Goal: Find contact information: Find contact information

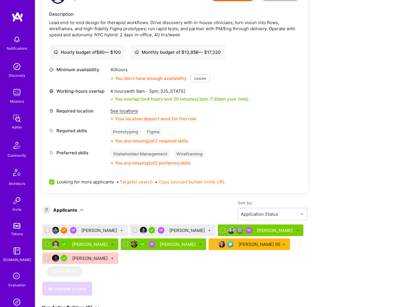
scroll to position [186, 0]
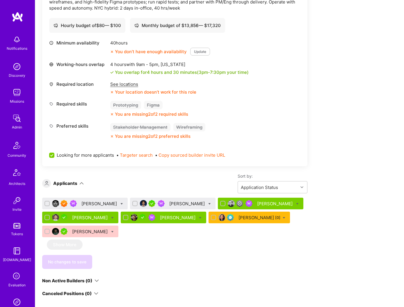
click at [238, 218] on div "Mila Shumilina [0]" at bounding box center [259, 218] width 42 height 6
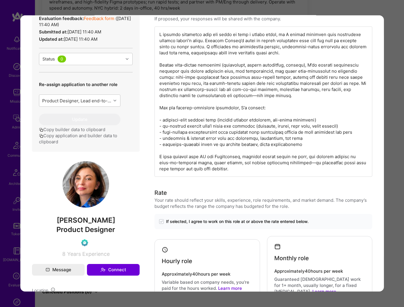
scroll to position [287, 0]
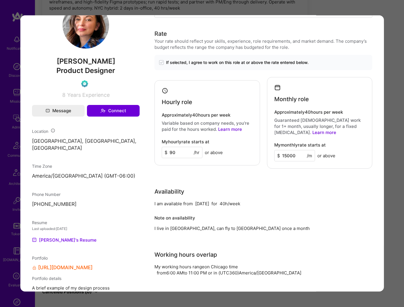
click at [397, 11] on div "Application 6 of 7 Admin data Details User ID: 63541f15bba105001262d97a Admin: …" at bounding box center [202, 153] width 404 height 307
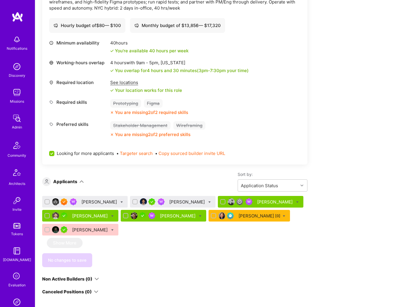
click at [160, 215] on div "Matthew Lawler" at bounding box center [178, 216] width 37 height 6
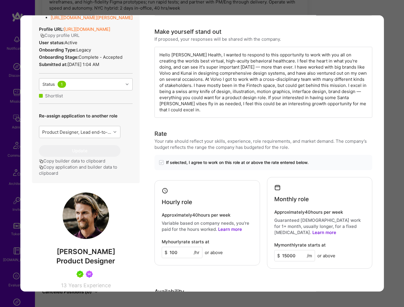
scroll to position [290, 0]
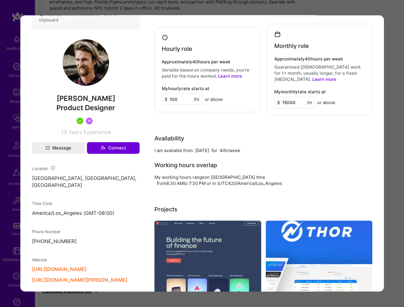
click at [391, 53] on div "Application 5 of 7 Evaluation scores Expertise level Very good Interpersonal sk…" at bounding box center [202, 153] width 404 height 307
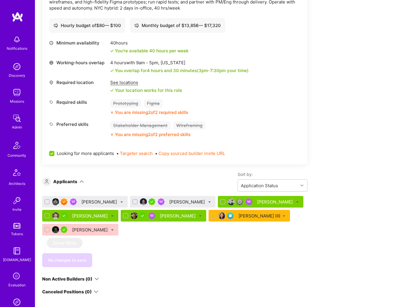
click at [89, 217] on div "John Bellio" at bounding box center [90, 216] width 37 height 6
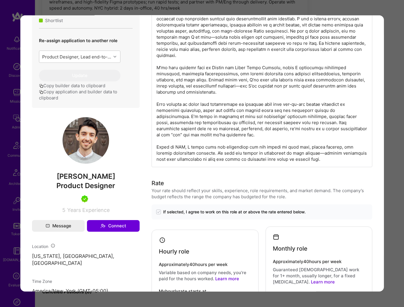
scroll to position [233, 0]
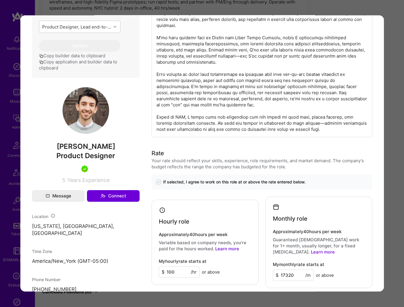
click at [390, 157] on div "Application 4 of 7 Evaluation scores Expertise level Very good Interpersonal sk…" at bounding box center [202, 153] width 404 height 307
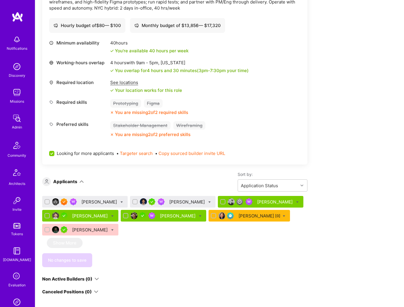
click at [257, 200] on div "Ivan Beloborodov" at bounding box center [275, 202] width 37 height 6
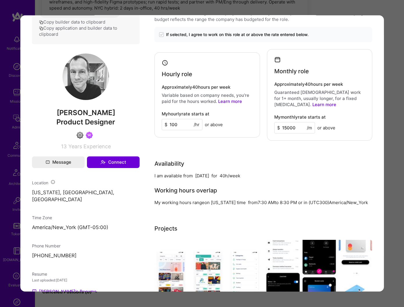
scroll to position [336, 0]
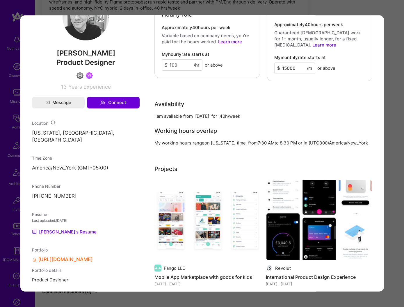
click at [391, 151] on div "Application 3 of 7 Evaluation scores Expertise level Good Interpersonal skills …" at bounding box center [202, 153] width 404 height 307
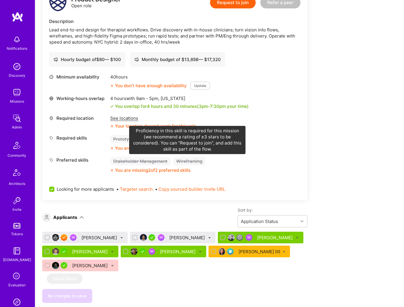
scroll to position [174, 0]
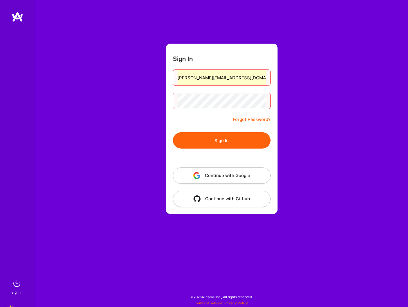
click at [221, 176] on button "Continue with Google" at bounding box center [222, 176] width 98 height 16
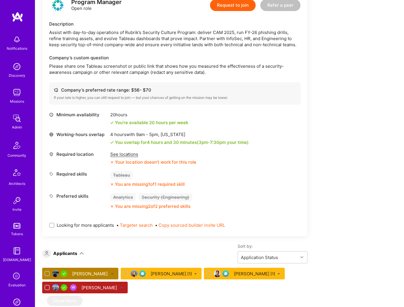
scroll to position [157, 0]
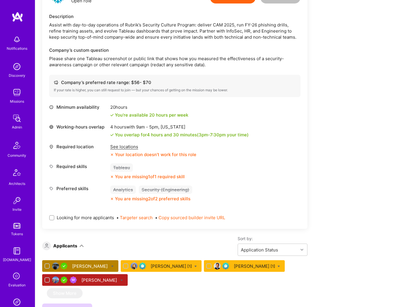
click at [118, 281] on div "Connie Ip" at bounding box center [99, 280] width 37 height 6
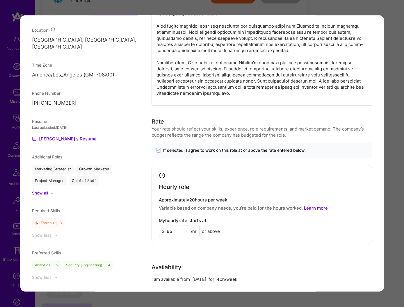
scroll to position [376, 0]
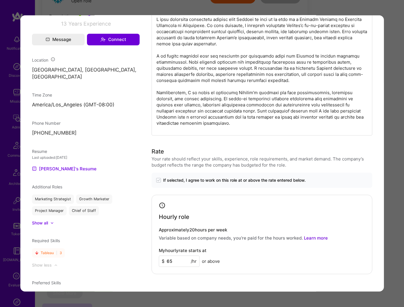
click at [42, 133] on p "+15103283712" at bounding box center [86, 133] width 108 height 7
copy p "15103283712"
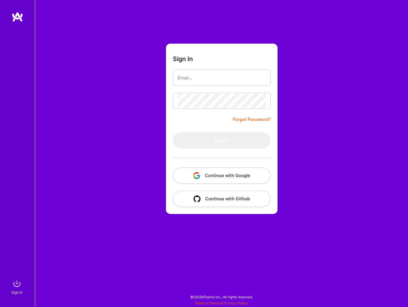
click at [236, 172] on button "Continue with Google" at bounding box center [222, 176] width 98 height 16
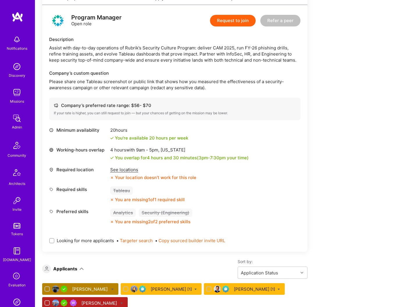
scroll to position [235, 0]
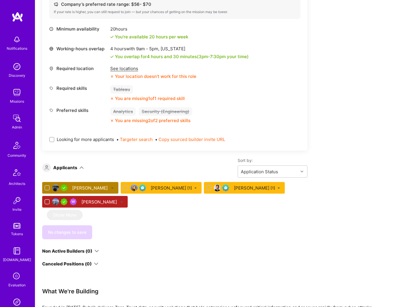
click at [118, 204] on div "[PERSON_NAME]" at bounding box center [99, 202] width 37 height 6
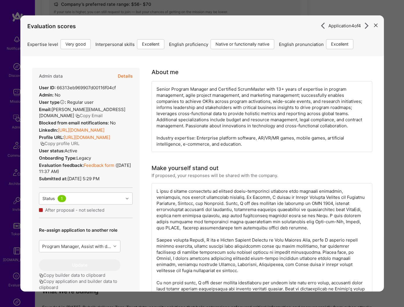
click at [104, 132] on link "[URL][DOMAIN_NAME]" at bounding box center [81, 130] width 47 height 6
click at [374, 25] on icon "modal" at bounding box center [375, 25] width 3 height 3
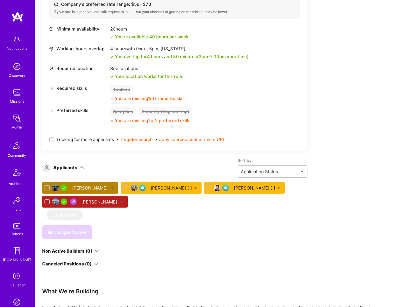
click at [118, 205] on div "[PERSON_NAME]" at bounding box center [99, 202] width 37 height 6
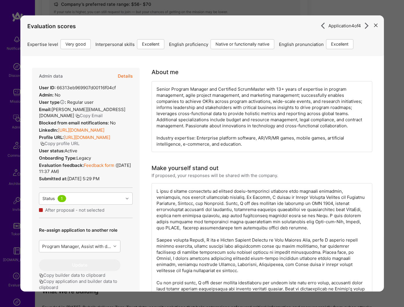
click at [75, 117] on button "Copy Email" at bounding box center [88, 116] width 27 height 6
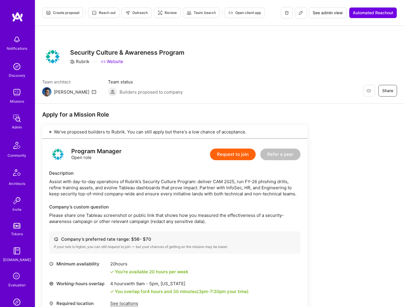
scroll to position [179, 0]
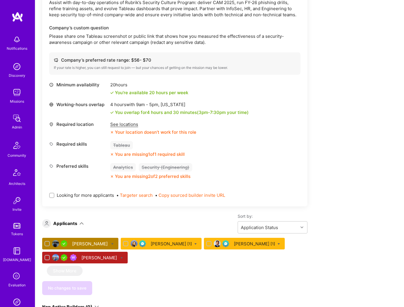
click at [118, 260] on div "[PERSON_NAME]" at bounding box center [99, 258] width 37 height 6
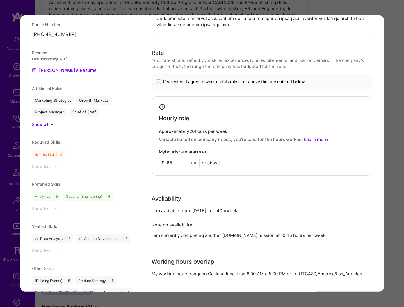
scroll to position [562, 0]
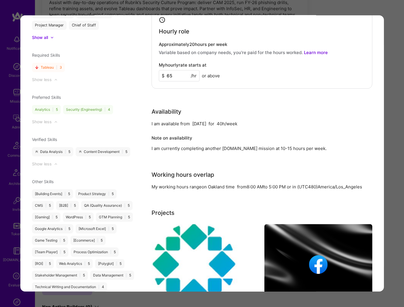
click at [391, 15] on div "Application 4 of 4 Evaluation scores Expertise level Very good Interpersonal sk…" at bounding box center [202, 153] width 404 height 307
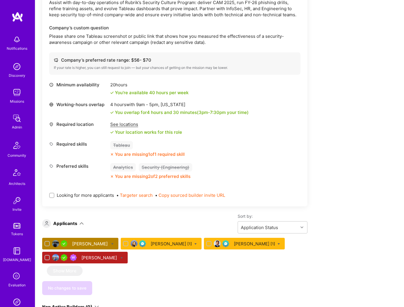
scroll to position [183, 0]
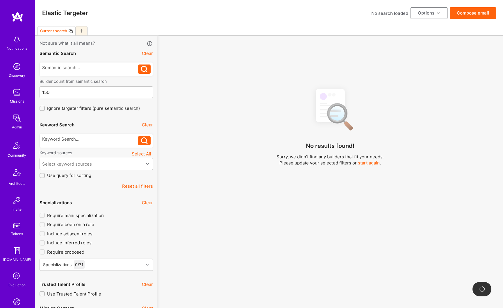
click at [14, 121] on img at bounding box center [17, 119] width 12 height 12
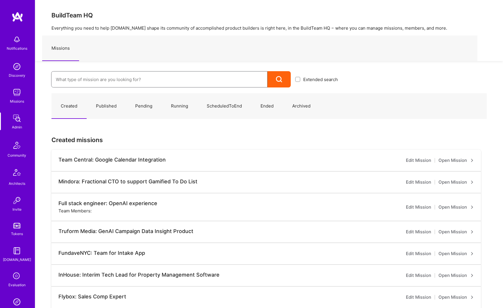
click at [85, 82] on input at bounding box center [159, 79] width 207 height 15
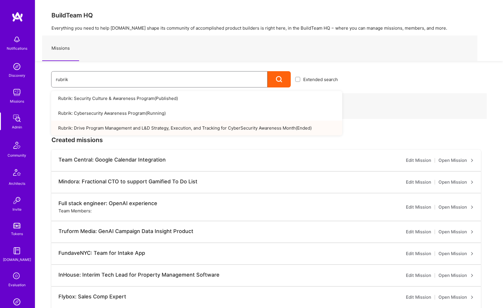
type input "rubrik"
click at [91, 125] on link "Rubrik: Drive Program Management and L&D Strategy, Execution, and Tracking for …" at bounding box center [196, 128] width 291 height 15
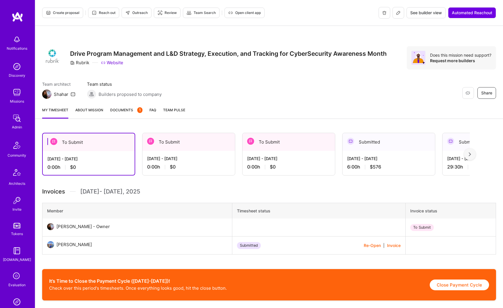
click at [396, 15] on icon at bounding box center [398, 12] width 5 height 5
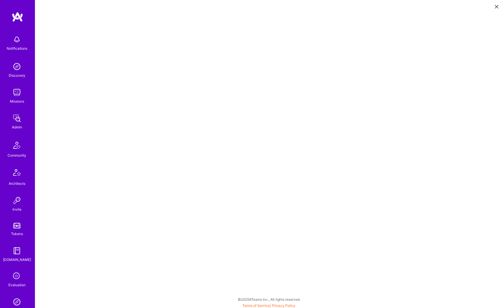
click at [496, 9] on button at bounding box center [496, 6] width 7 height 10
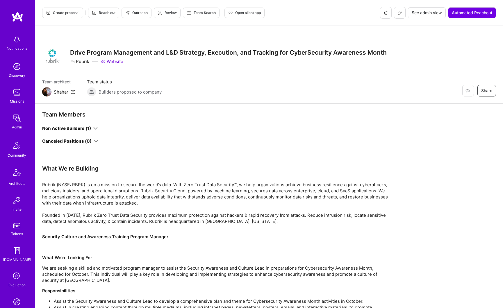
click at [429, 14] on span "See admin view" at bounding box center [427, 13] width 30 height 6
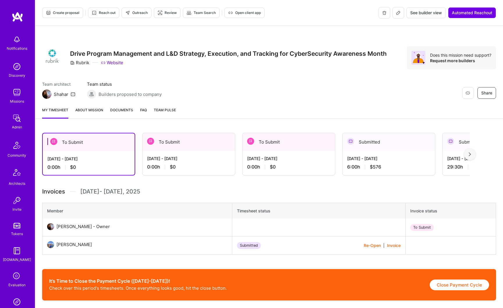
click at [121, 111] on span "Documents" at bounding box center [121, 110] width 23 height 6
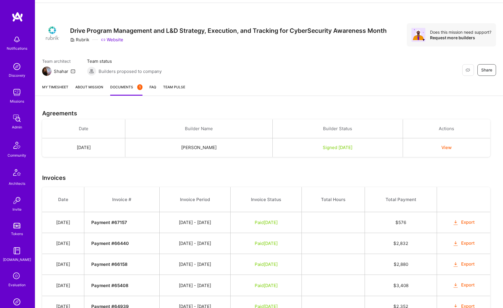
scroll to position [79, 0]
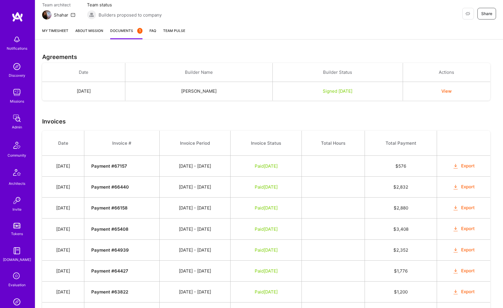
click at [471, 186] on button "Export" at bounding box center [464, 187] width 23 height 7
click at [205, 92] on td "[PERSON_NAME]" at bounding box center [198, 91] width 147 height 19
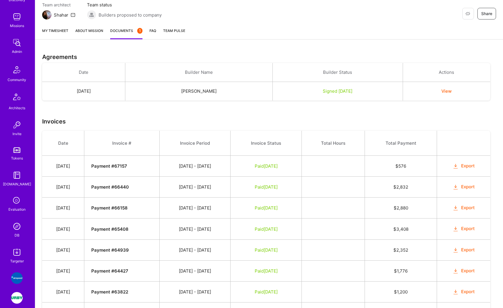
scroll to position [145, 0]
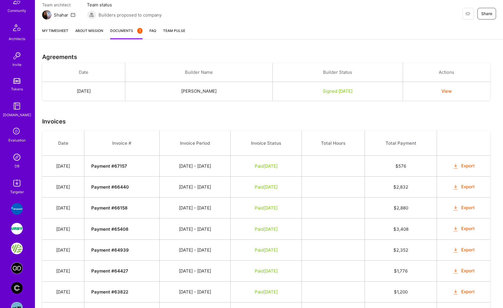
click at [14, 161] on img at bounding box center [17, 158] width 12 height 12
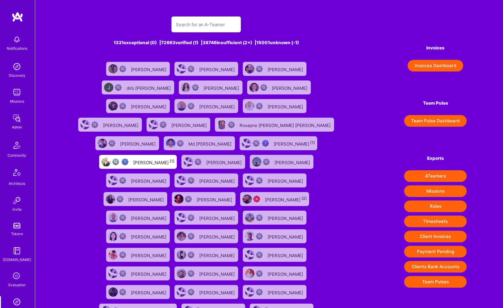
click at [195, 24] on input "text" at bounding box center [206, 24] width 60 height 15
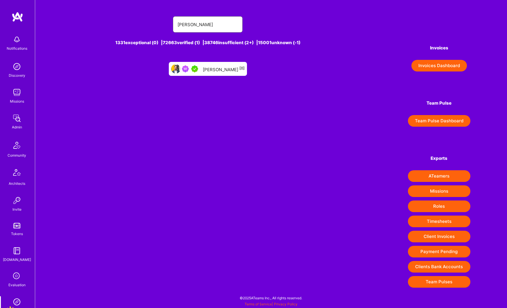
type input "[PERSON_NAME]"
click at [223, 70] on div "[PERSON_NAME] [0]" at bounding box center [224, 69] width 42 height 8
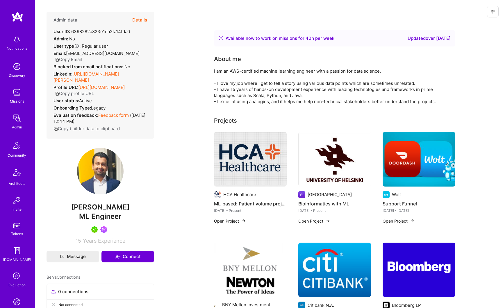
click at [82, 56] on button "Copy Email" at bounding box center [68, 59] width 27 height 6
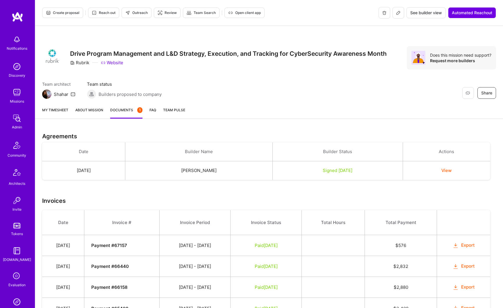
scroll to position [79, 0]
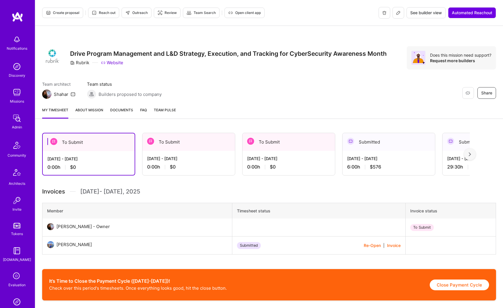
click at [132, 110] on span "Documents" at bounding box center [121, 110] width 23 height 6
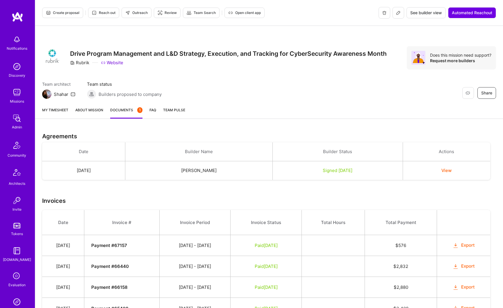
click at [452, 171] on button "View" at bounding box center [446, 171] width 10 height 6
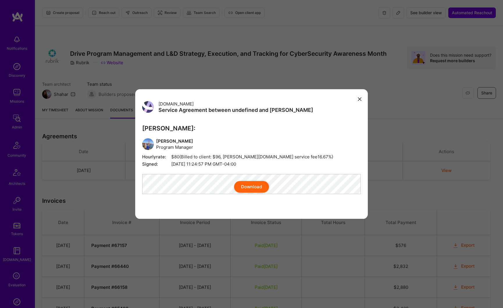
click at [245, 190] on button "Download" at bounding box center [251, 187] width 35 height 12
click at [403, 138] on div "[DOMAIN_NAME] Service Agreement between undefined and [PERSON_NAME] [PERSON_NAM…" at bounding box center [251, 154] width 503 height 308
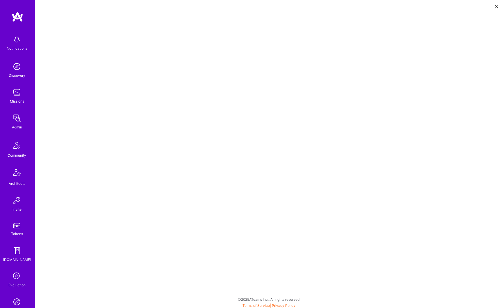
click at [18, 122] on img at bounding box center [17, 119] width 12 height 12
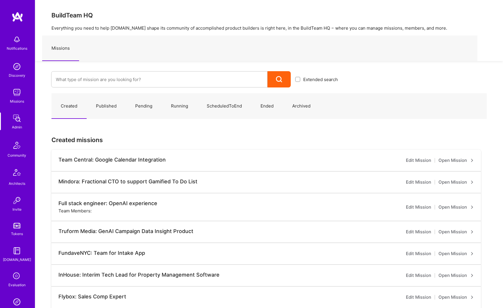
scroll to position [104, 0]
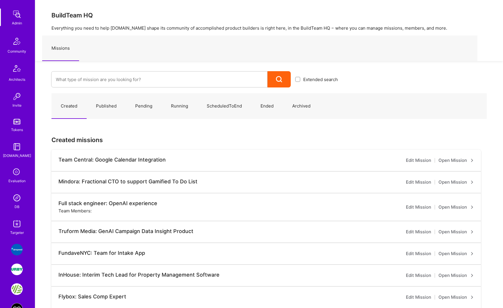
click at [17, 201] on img at bounding box center [17, 198] width 12 height 12
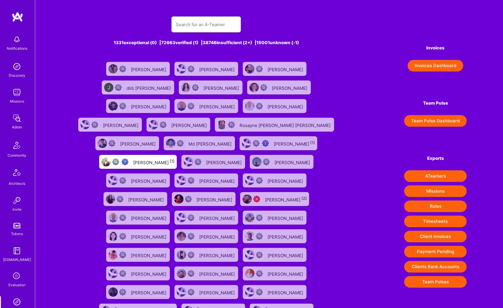
click at [193, 24] on input "text" at bounding box center [206, 24] width 60 height 15
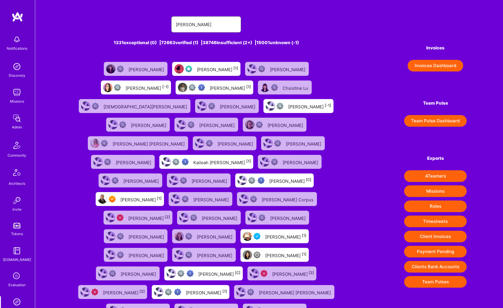
type input "[PERSON_NAME]"
click at [265, 257] on div "[PERSON_NAME] [1]" at bounding box center [285, 255] width 41 height 8
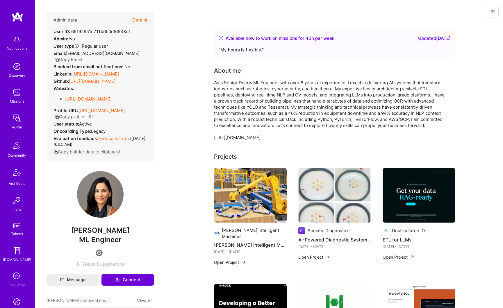
click at [74, 59] on button "Copy Email" at bounding box center [68, 59] width 27 height 6
